Goal: Navigation & Orientation: Find specific page/section

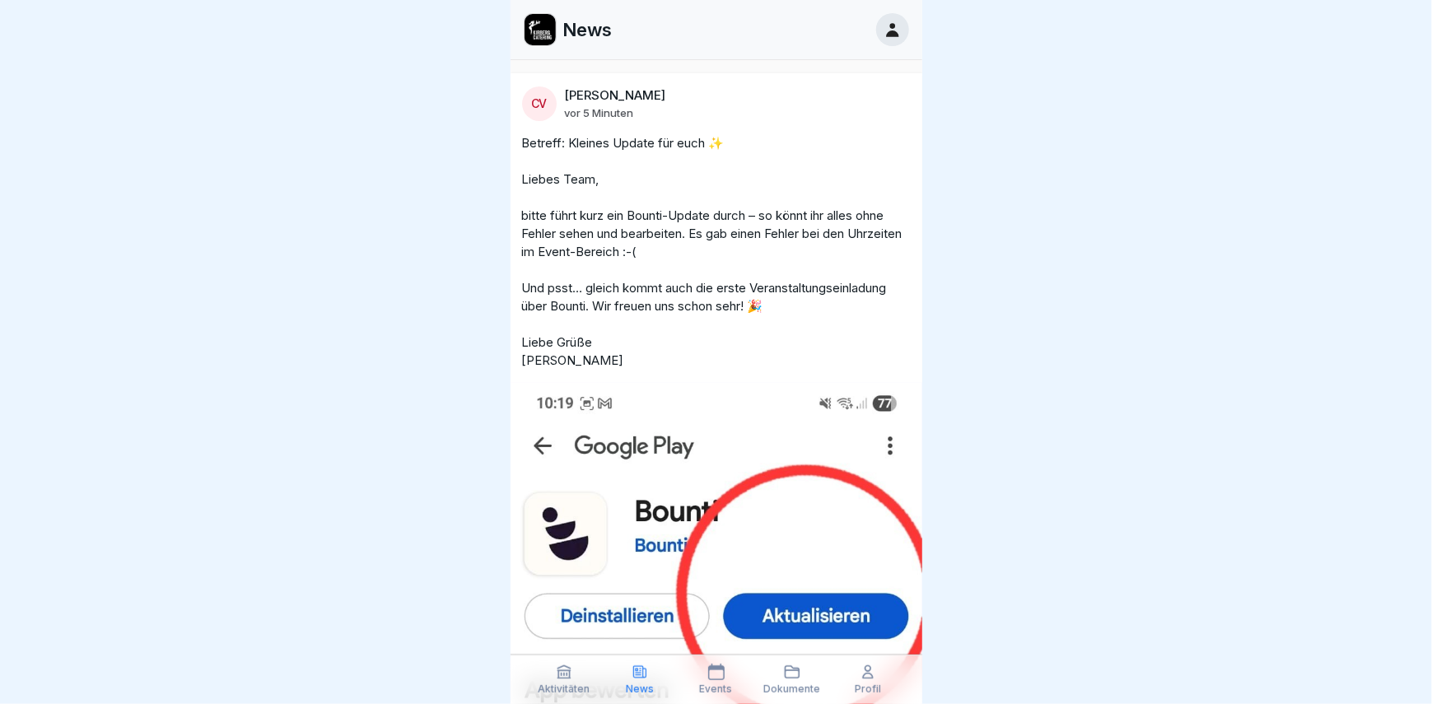
scroll to position [12, 0]
click at [572, 672] on div "Aktivitäten" at bounding box center [564, 679] width 68 height 31
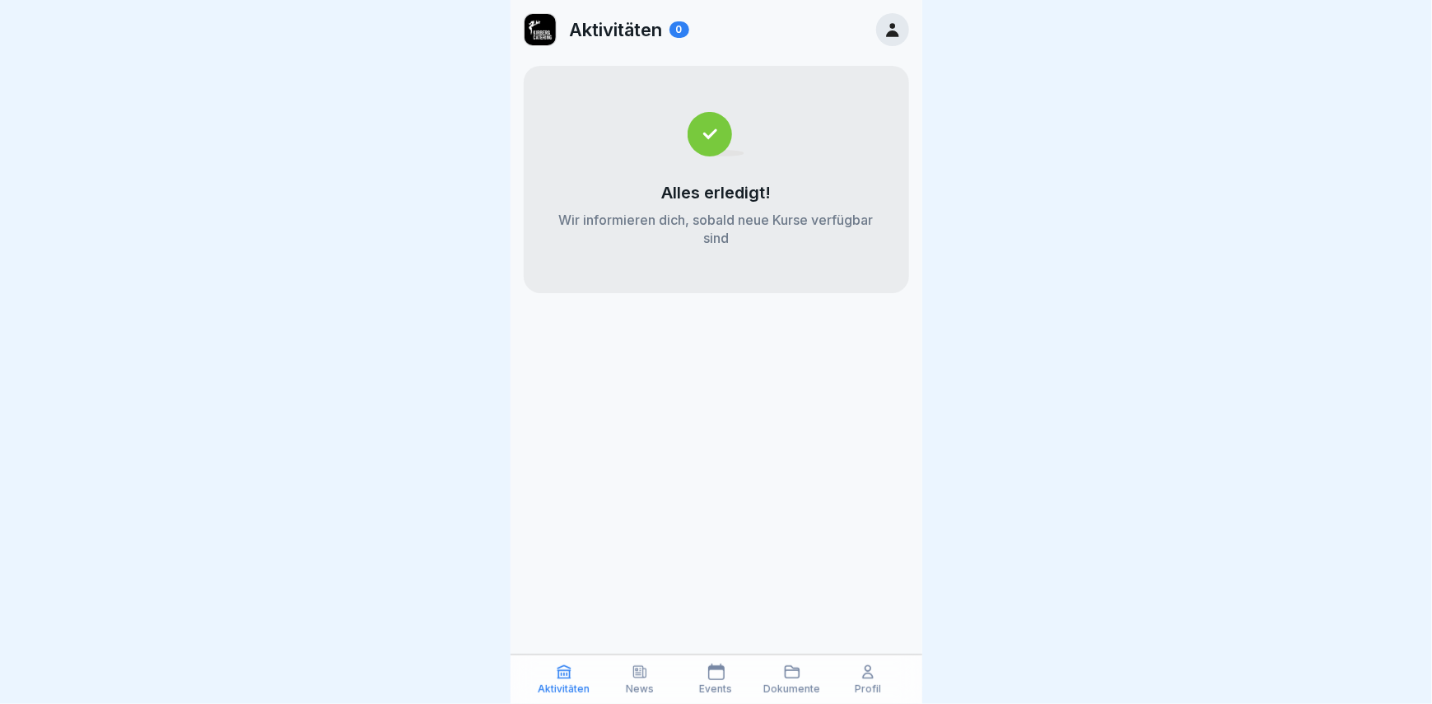
drag, startPoint x: 869, startPoint y: 672, endPoint x: 879, endPoint y: 672, distance: 9.9
click at [879, 672] on div "Profil" at bounding box center [868, 679] width 68 height 31
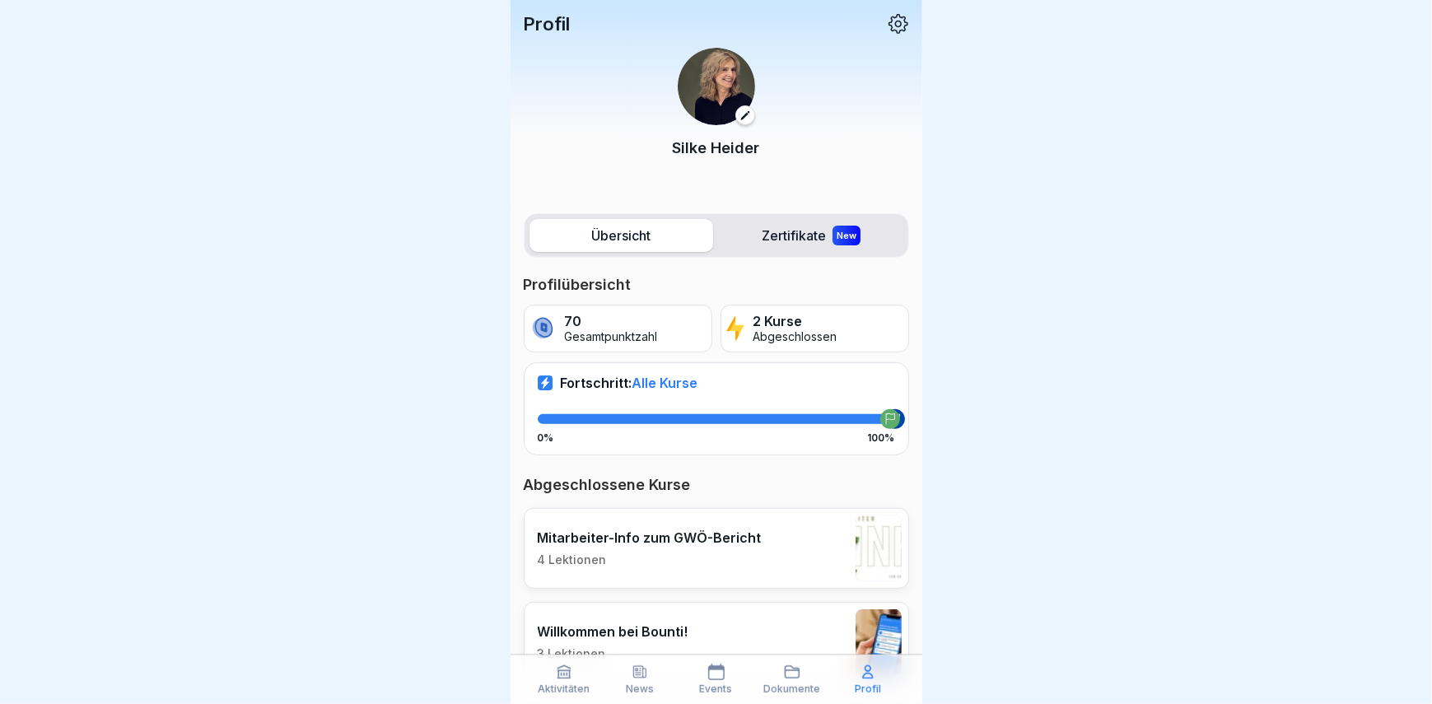
click at [833, 227] on div "New" at bounding box center [847, 236] width 28 height 20
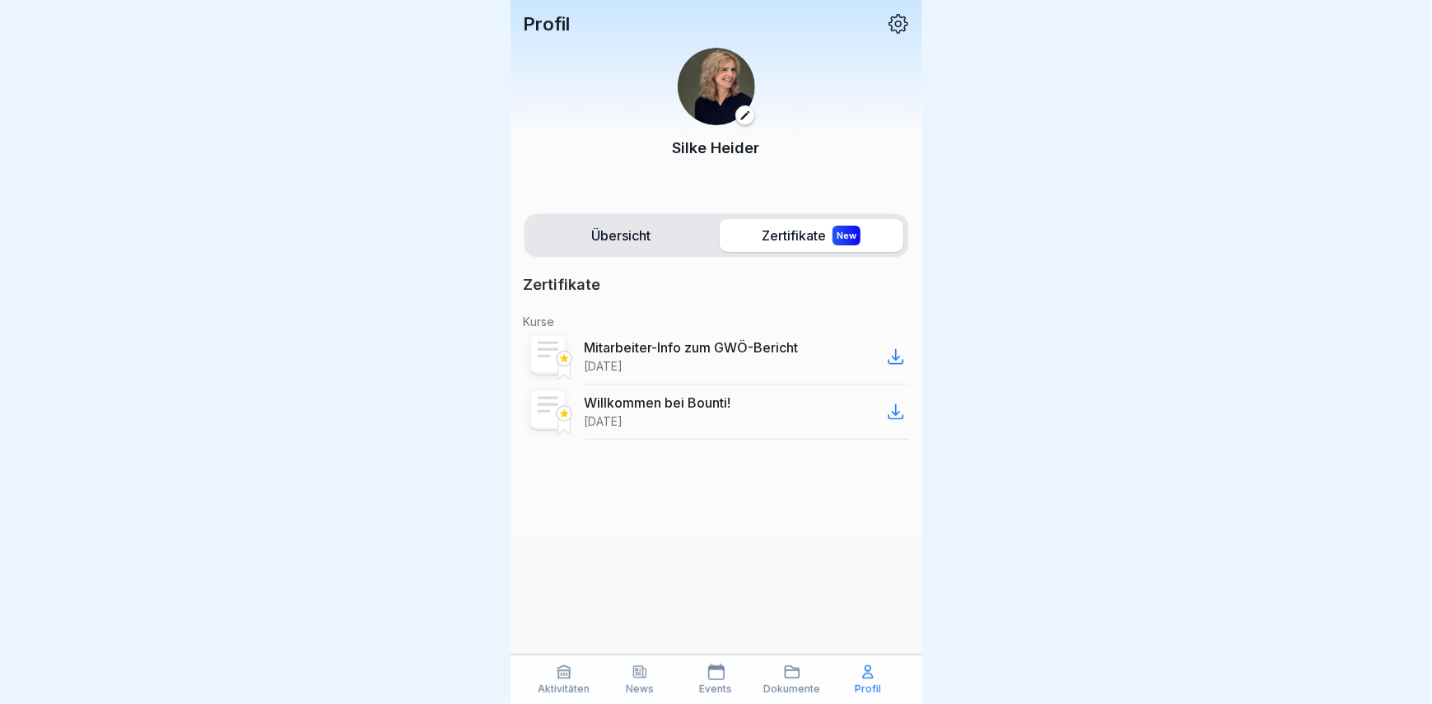
click at [626, 228] on label "Übersicht" at bounding box center [621, 235] width 184 height 33
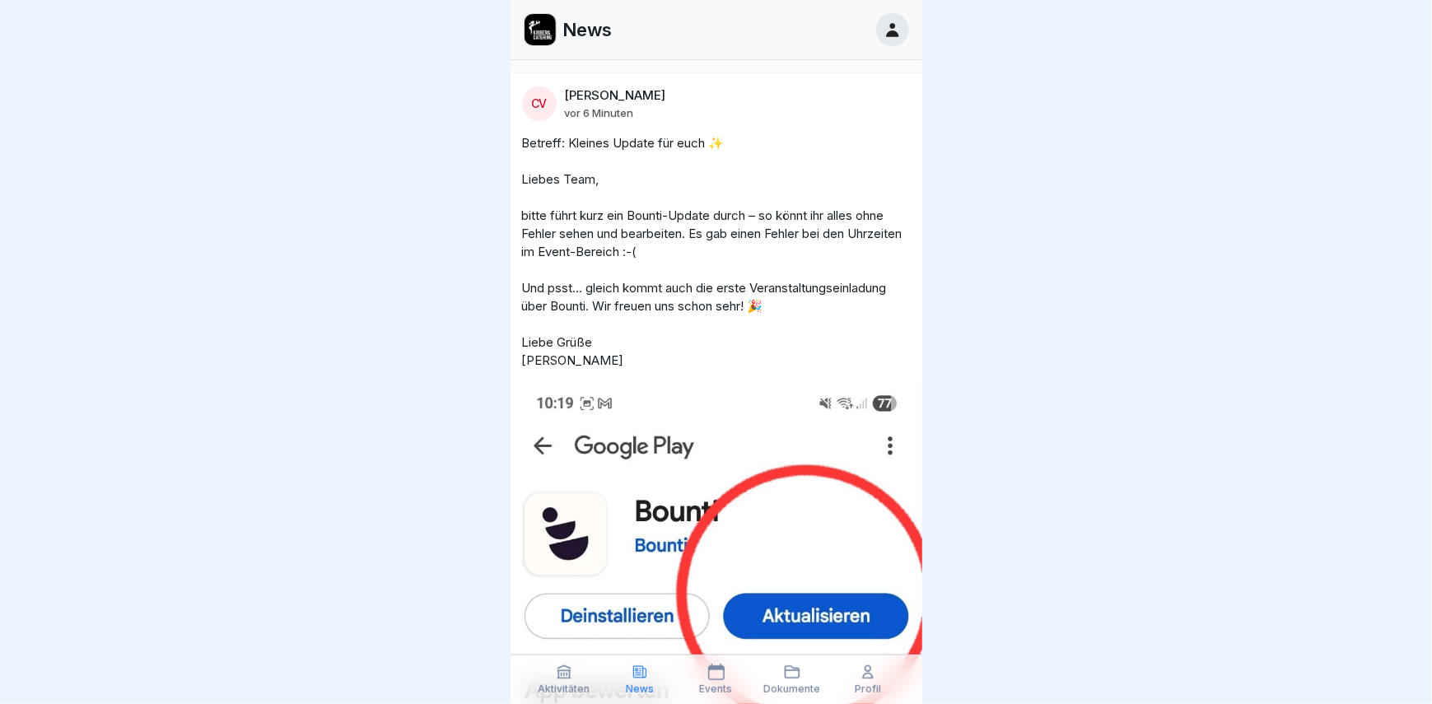
scroll to position [12, 0]
drag, startPoint x: 865, startPoint y: 661, endPoint x: 917, endPoint y: 643, distance: 54.2
click at [866, 661] on div "Aktivitäten News Events Dokumente Profil" at bounding box center [717, 679] width 412 height 49
click at [787, 684] on p "Dokumente" at bounding box center [791, 689] width 57 height 12
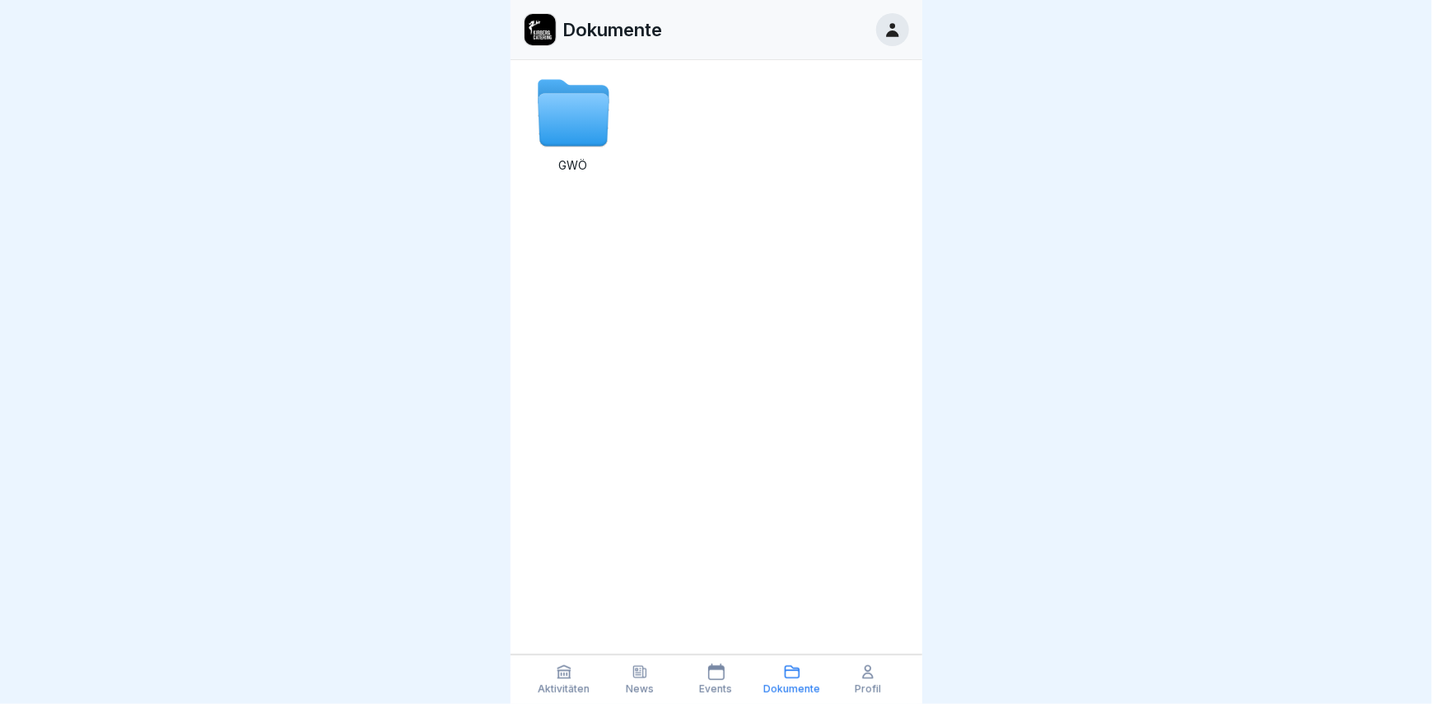
click at [713, 674] on icon at bounding box center [716, 672] width 16 height 16
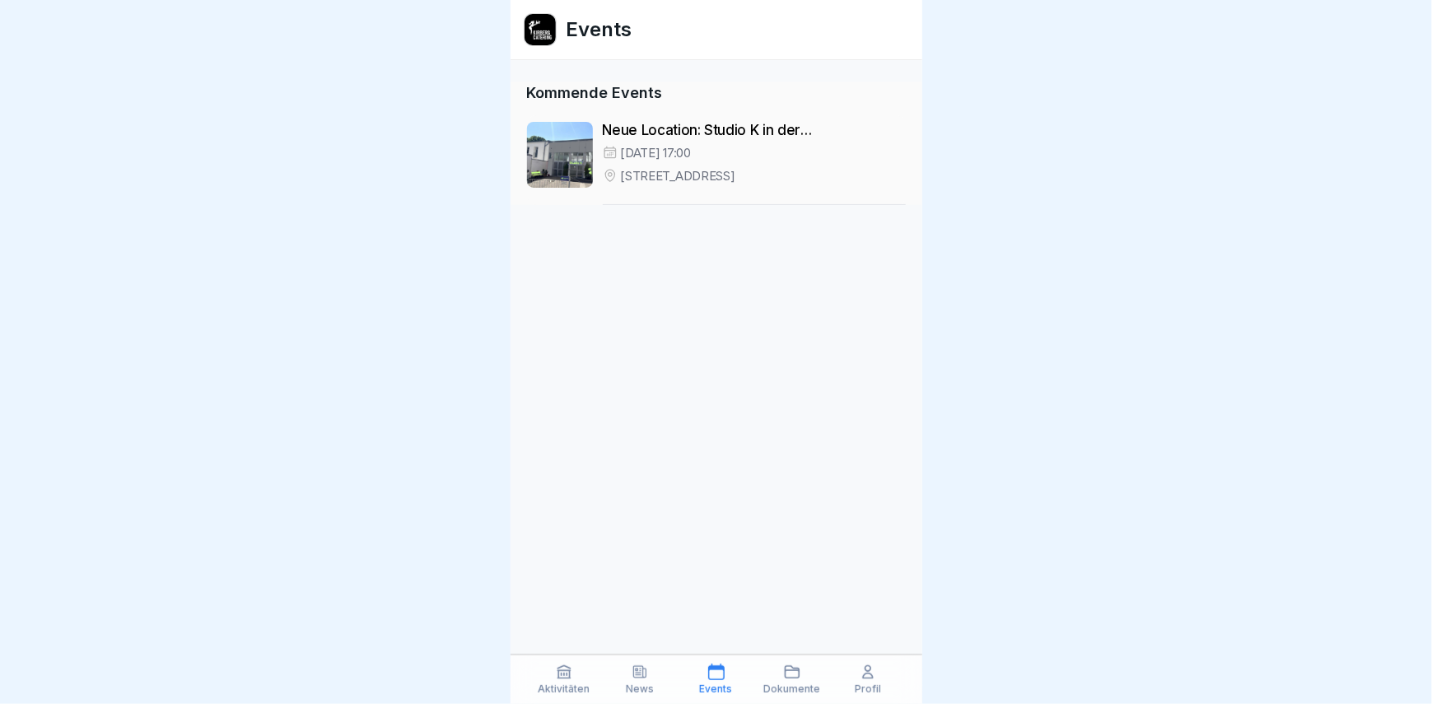
click at [635, 677] on icon at bounding box center [640, 672] width 16 height 16
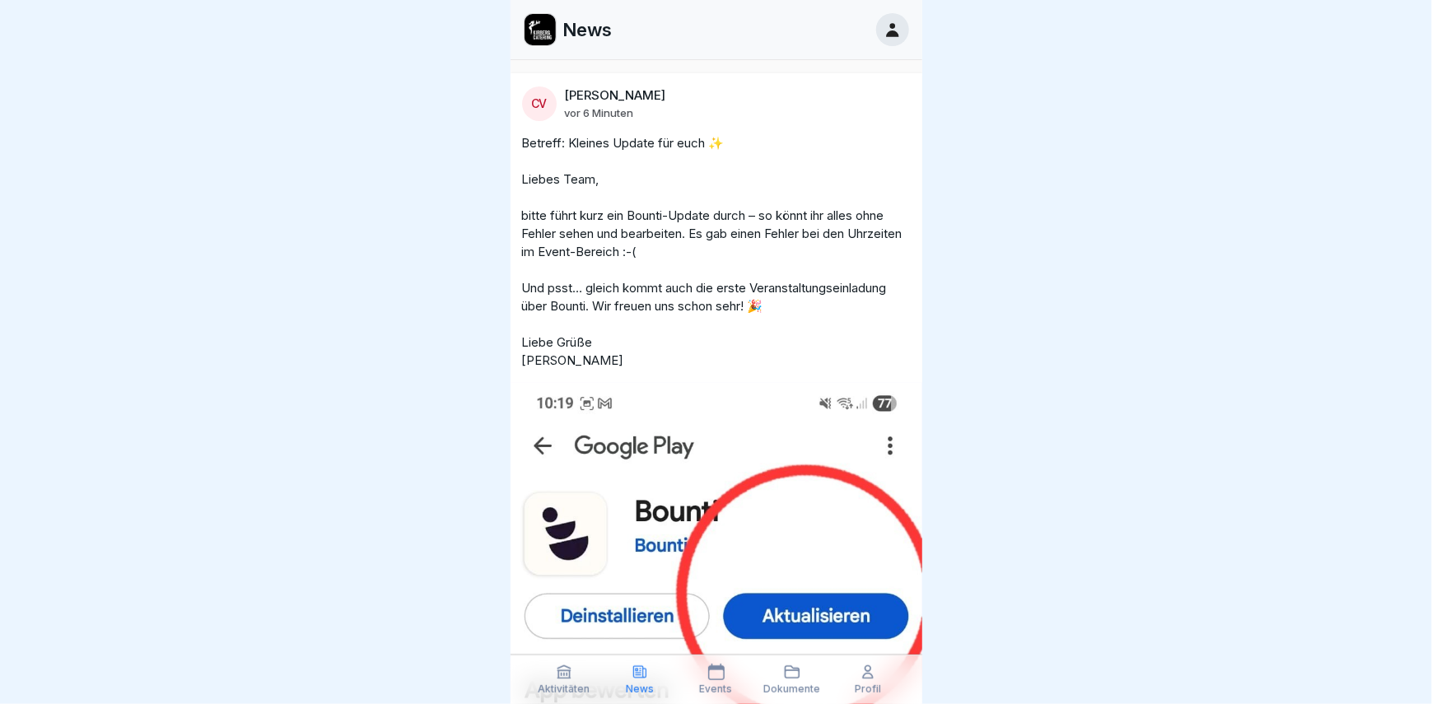
click at [567, 674] on icon at bounding box center [563, 672] width 12 height 12
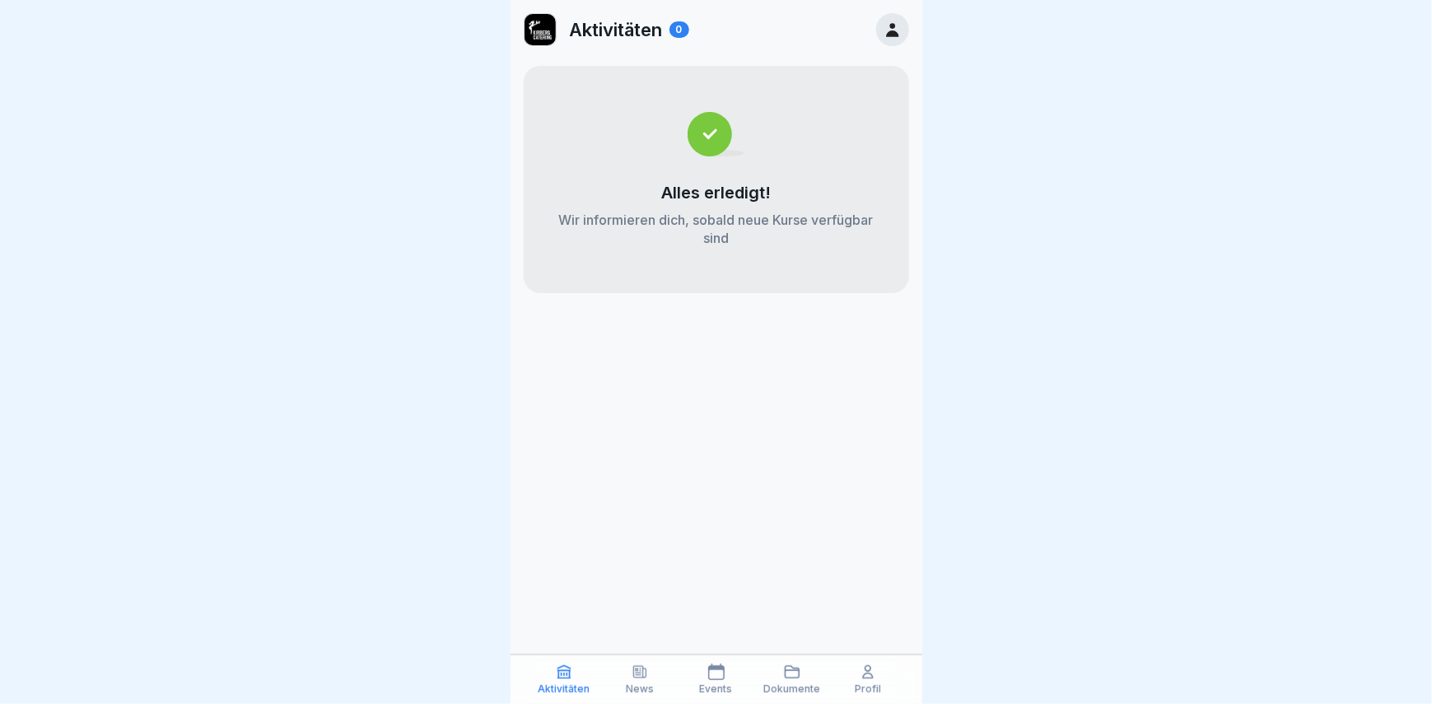
click at [863, 672] on icon at bounding box center [868, 672] width 16 height 16
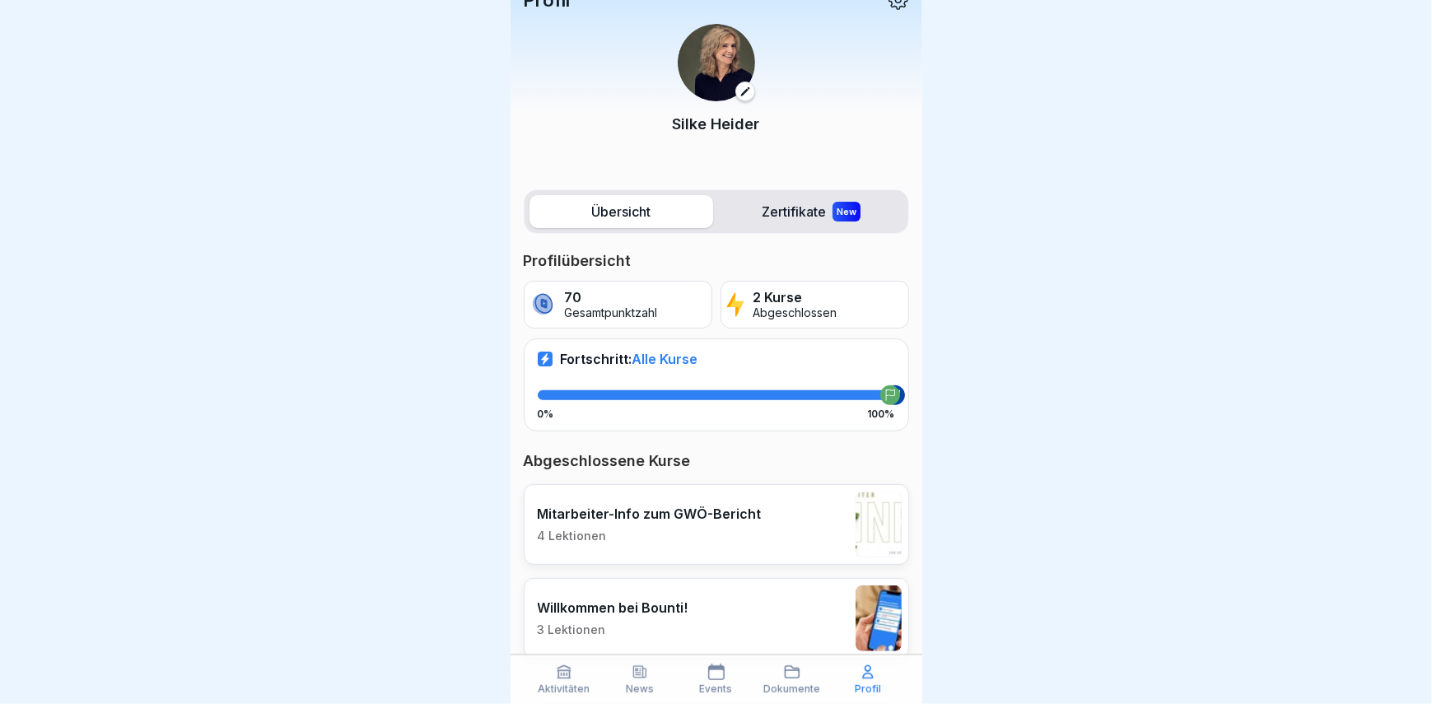
scroll to position [61, 0]
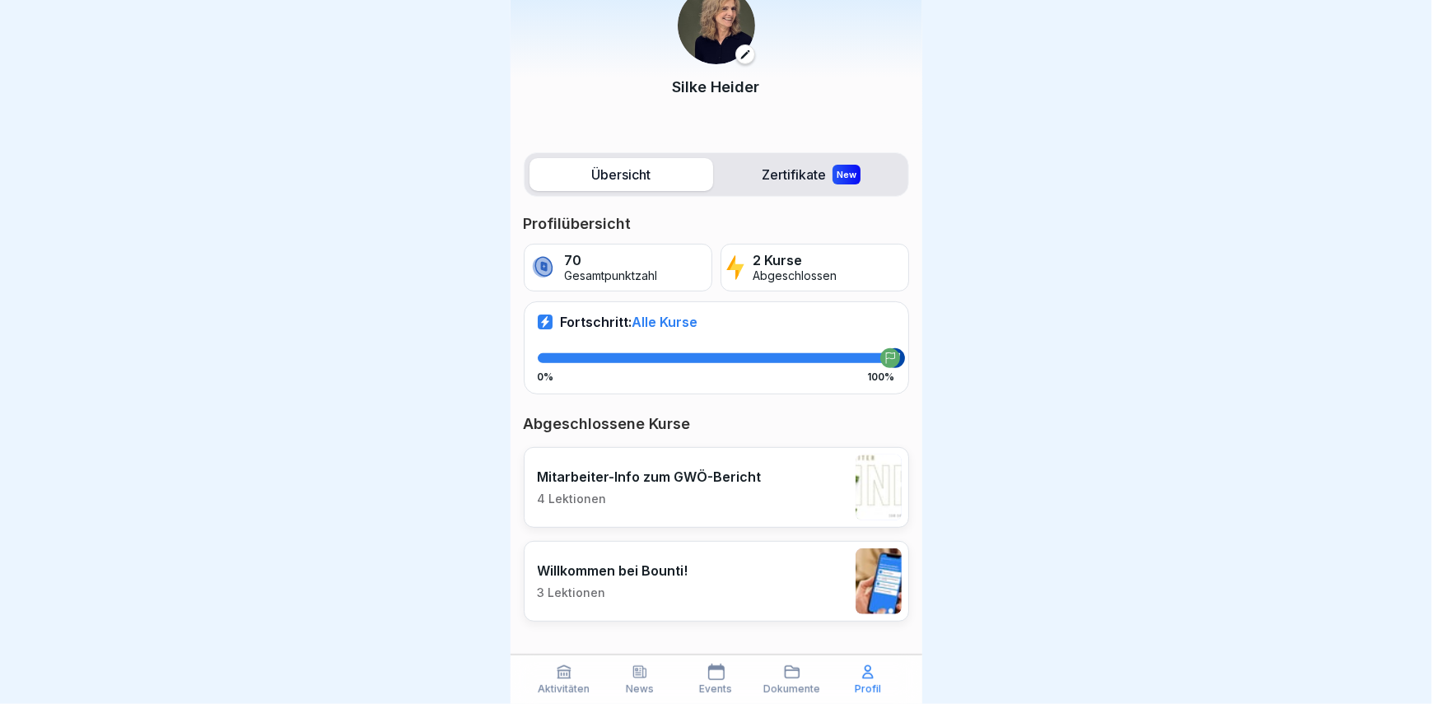
click at [651, 562] on p "Willkommen bei Bounti!" at bounding box center [613, 570] width 151 height 16
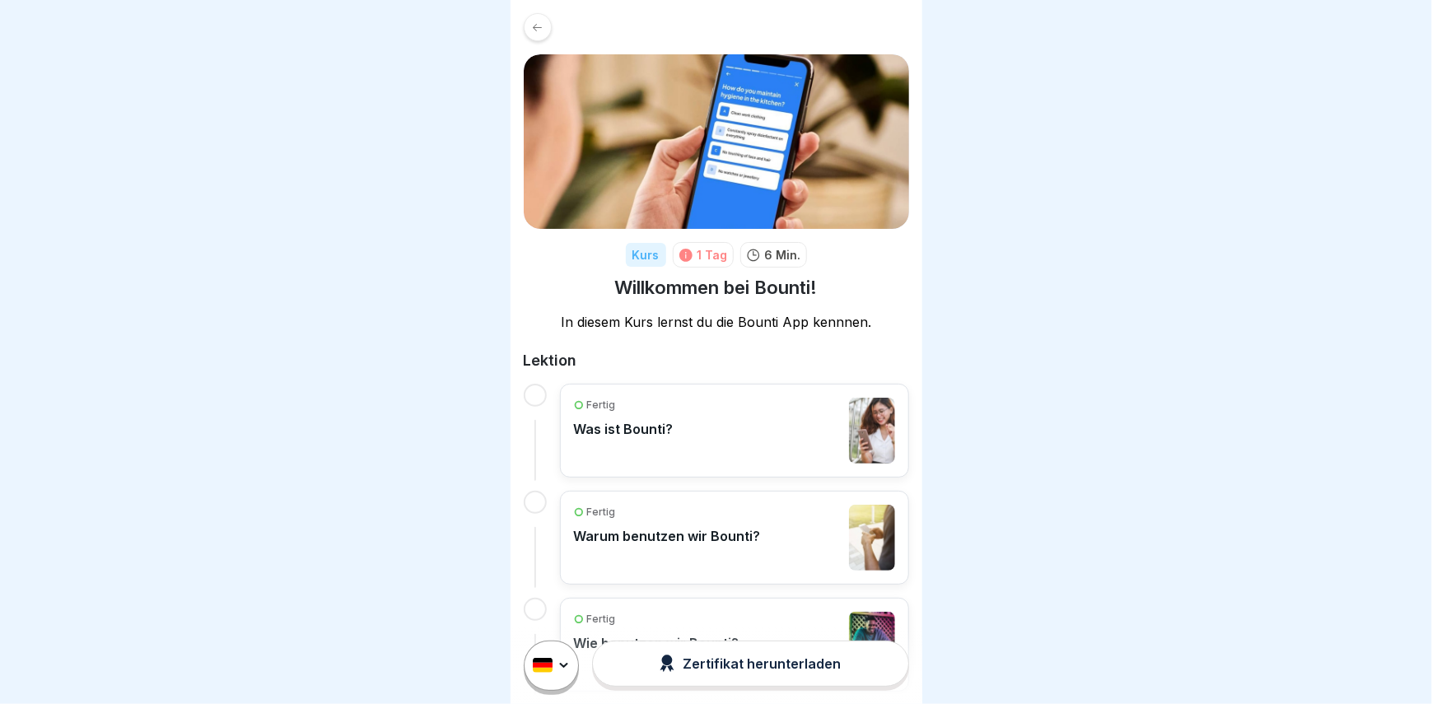
click at [537, 28] on icon at bounding box center [537, 27] width 12 height 12
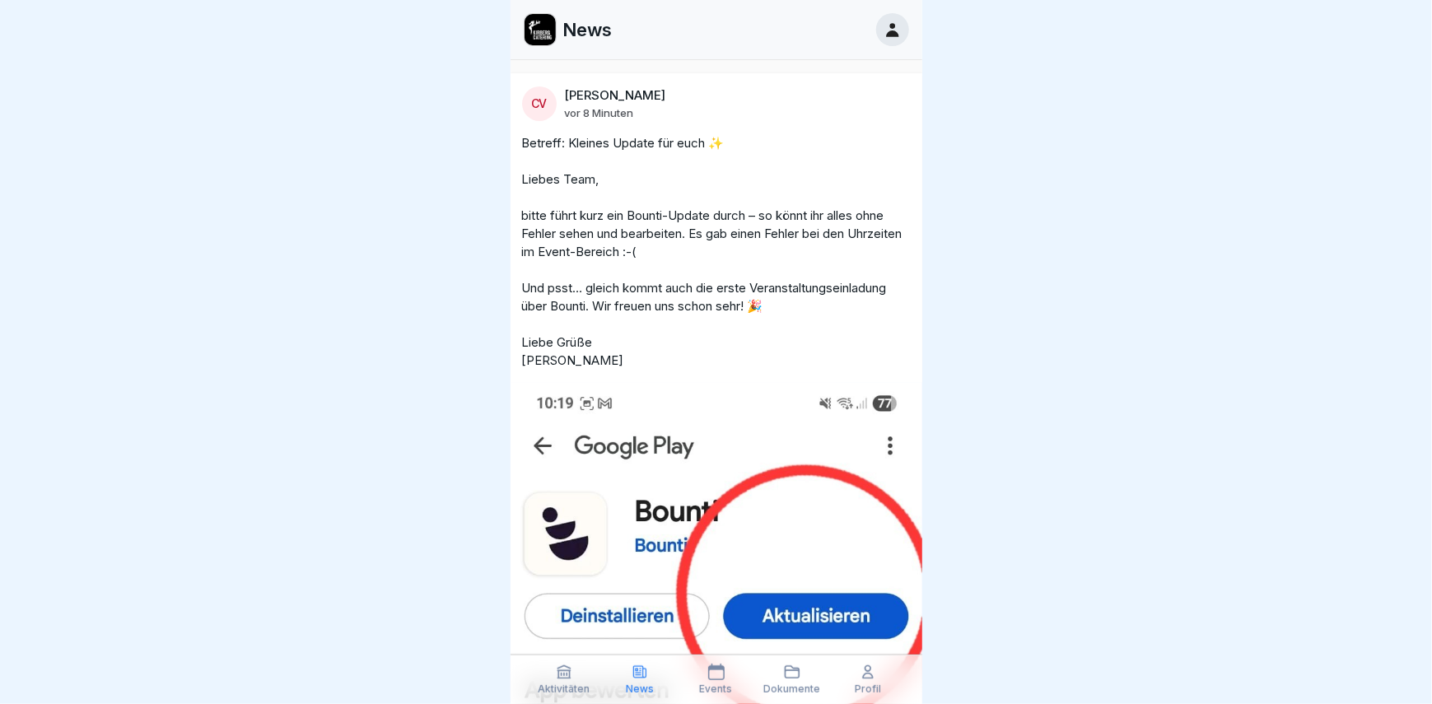
drag, startPoint x: 1002, startPoint y: 434, endPoint x: 988, endPoint y: 455, distance: 24.9
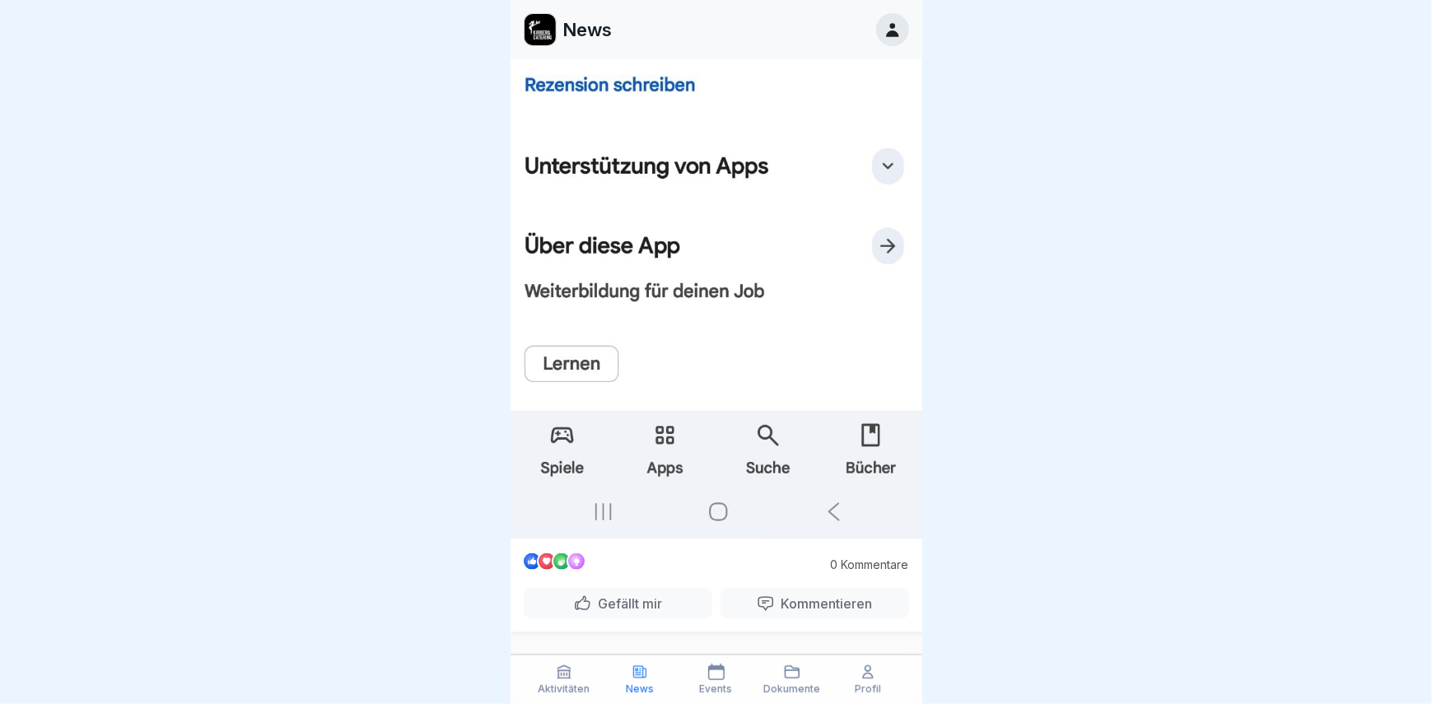
scroll to position [741, 0]
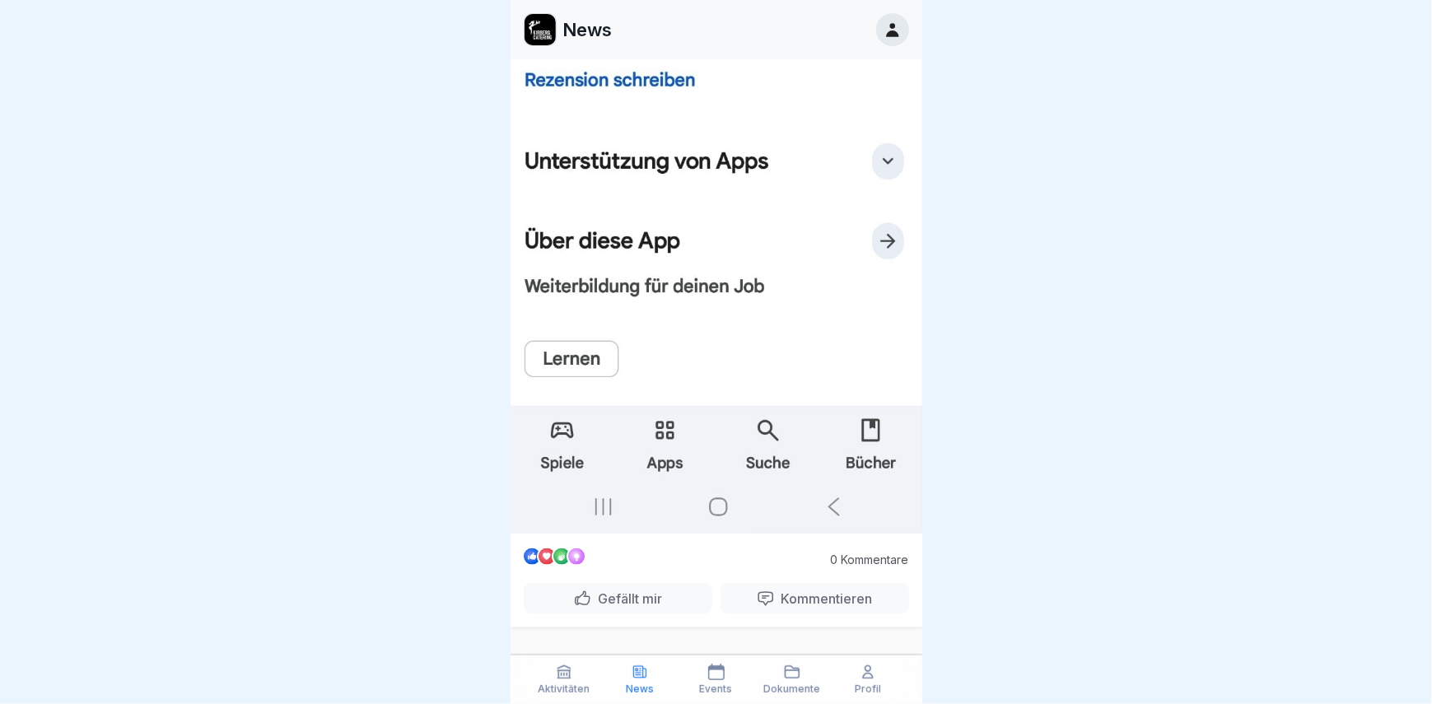
click at [560, 670] on icon at bounding box center [563, 672] width 12 height 12
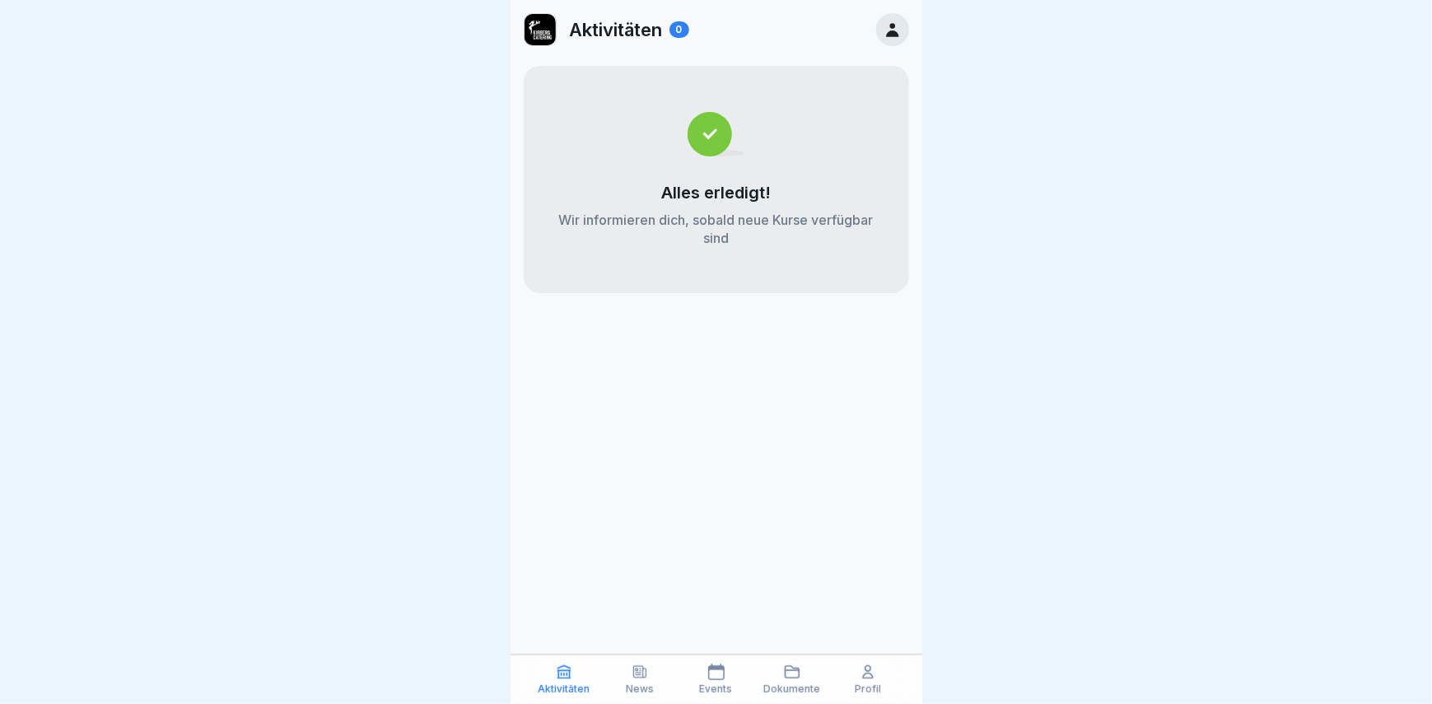
click at [635, 669] on icon at bounding box center [640, 672] width 16 height 16
